Goal: Task Accomplishment & Management: Manage account settings

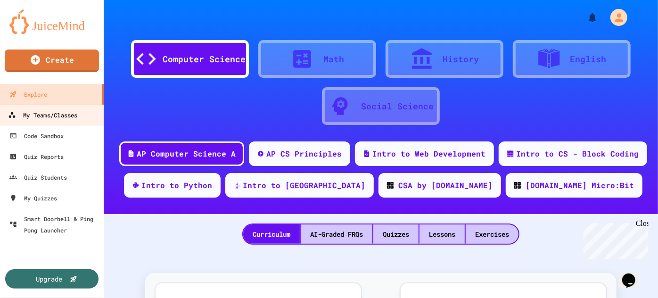
click at [55, 119] on div "My Teams/Classes" at bounding box center [42, 115] width 69 height 12
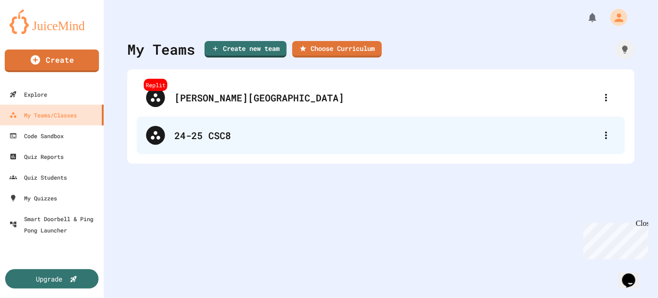
click at [200, 133] on div "24-25 CSC8" at bounding box center [385, 135] width 422 height 14
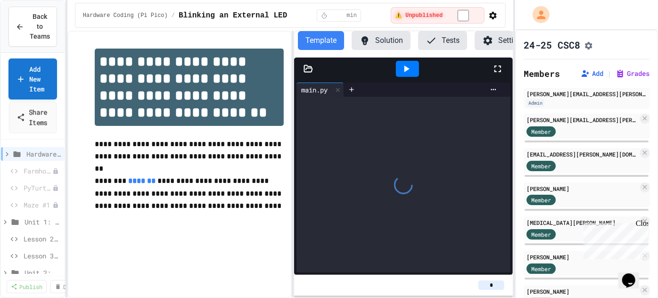
click at [30, 121] on link "Share Items" at bounding box center [33, 117] width 48 height 32
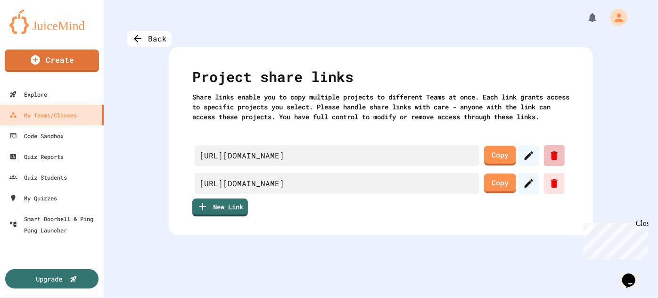
click at [554, 160] on icon at bounding box center [554, 155] width 7 height 8
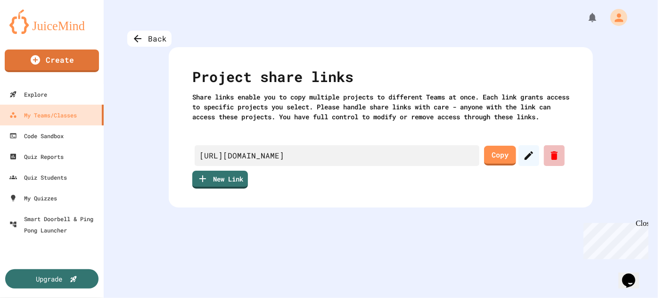
click at [556, 160] on icon at bounding box center [554, 155] width 7 height 8
click at [554, 160] on icon at bounding box center [554, 155] width 7 height 8
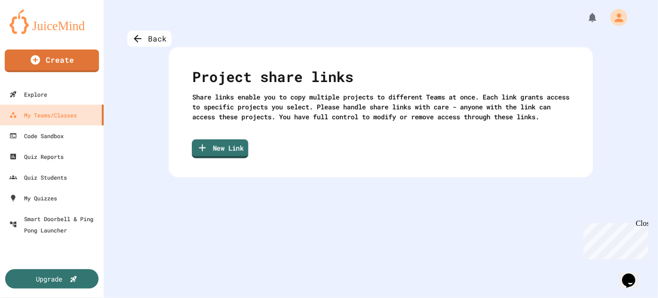
click at [221, 158] on link "New Link" at bounding box center [220, 149] width 57 height 19
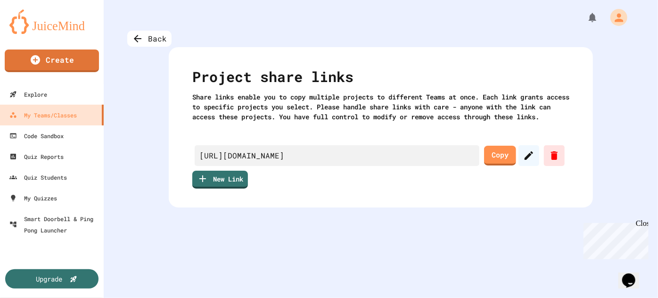
scroll to position [411, 0]
click at [504, 165] on link "Copy" at bounding box center [500, 154] width 32 height 21
